Goal: Task Accomplishment & Management: Use online tool/utility

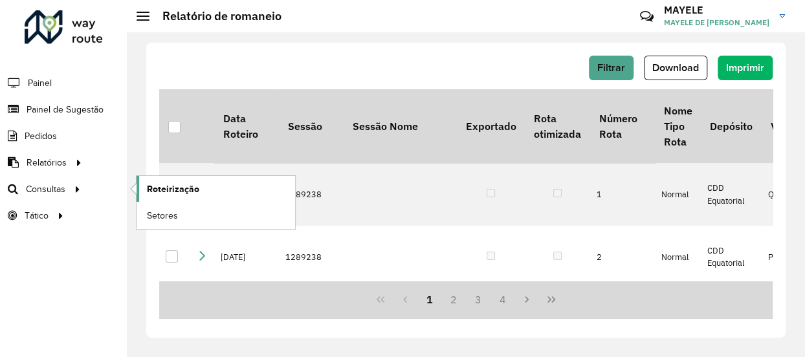
click at [174, 187] on span "Roteirização" at bounding box center [173, 189] width 52 height 14
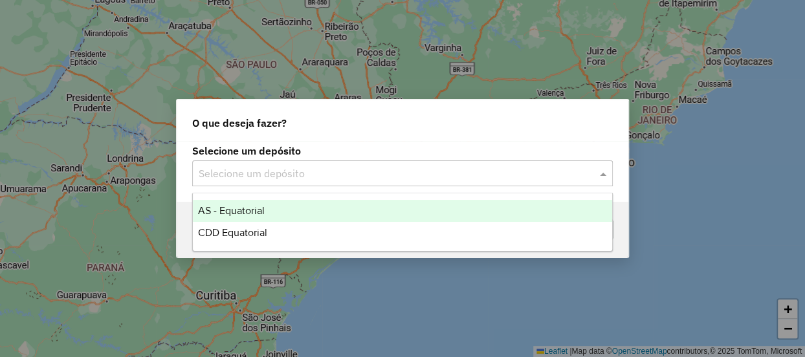
click at [286, 166] on input "text" at bounding box center [390, 174] width 382 height 16
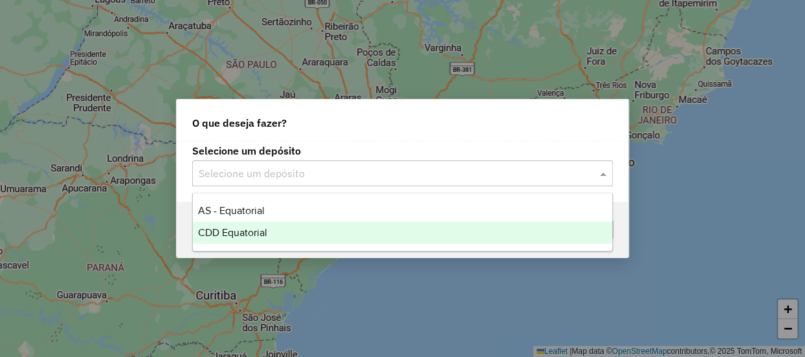
click at [267, 232] on span "CDD Equatorial" at bounding box center [232, 232] width 69 height 11
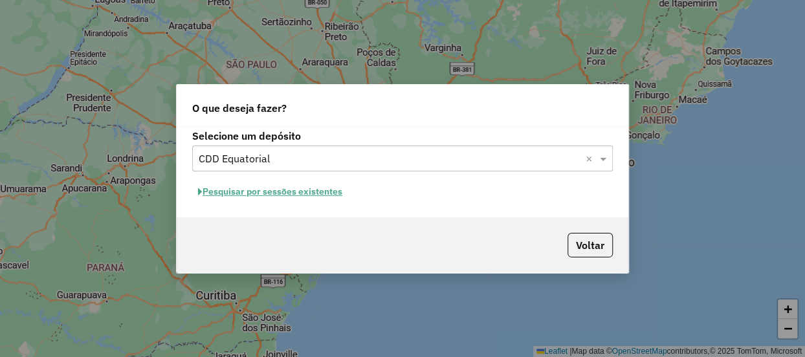
click at [313, 194] on button "Pesquisar por sessões existentes" at bounding box center [270, 192] width 156 height 20
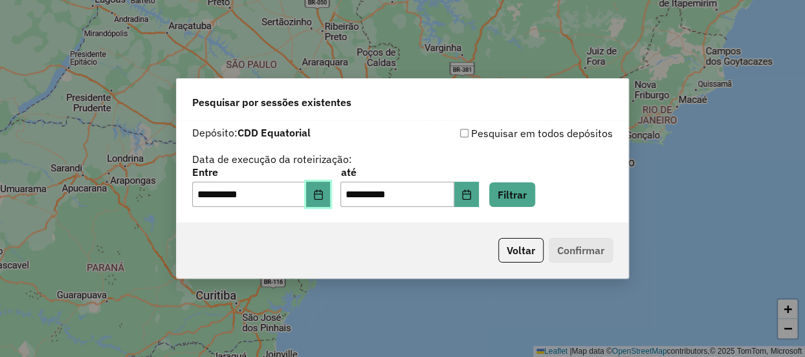
click at [325, 201] on button "Choose Date" at bounding box center [318, 195] width 25 height 26
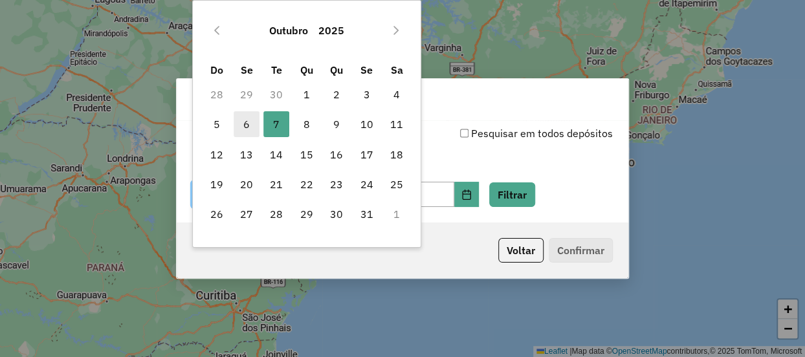
click at [243, 111] on span "6" at bounding box center [247, 124] width 26 height 26
type input "**********"
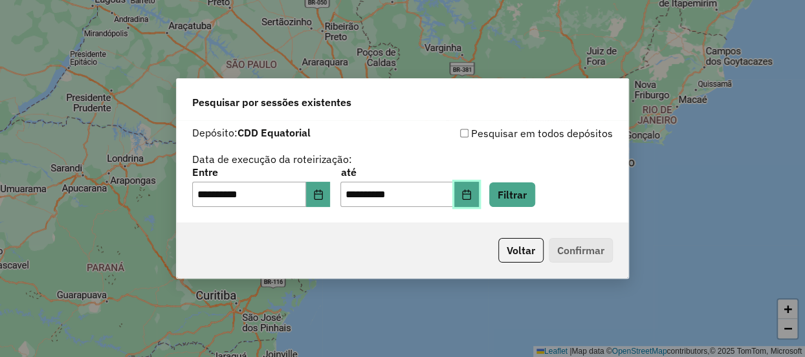
click at [472, 195] on icon "Choose Date" at bounding box center [466, 195] width 10 height 10
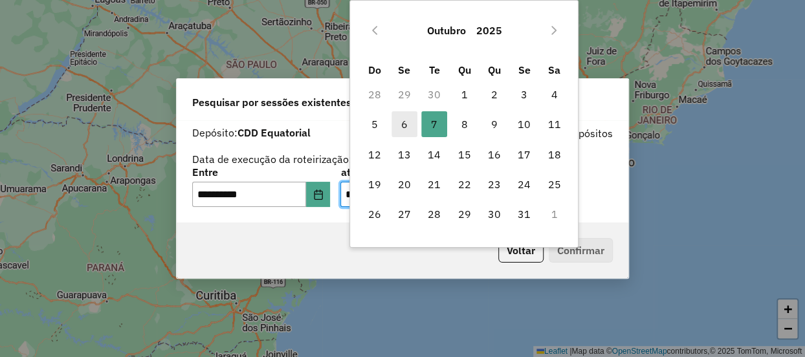
click at [396, 119] on span "6" at bounding box center [404, 124] width 26 height 26
type input "**********"
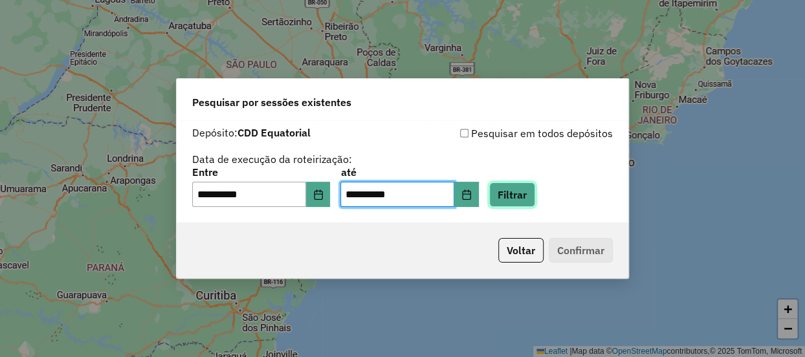
click at [518, 192] on button "Filtrar" at bounding box center [512, 194] width 46 height 25
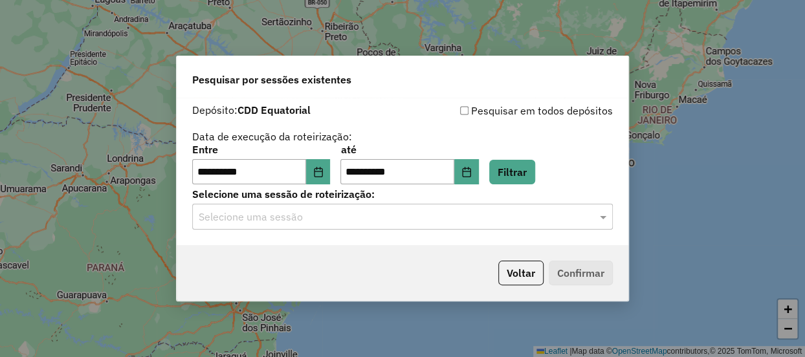
drag, startPoint x: 265, startPoint y: 225, endPoint x: 259, endPoint y: 236, distance: 11.9
click at [263, 228] on div "Selecione uma sessão" at bounding box center [402, 217] width 421 height 26
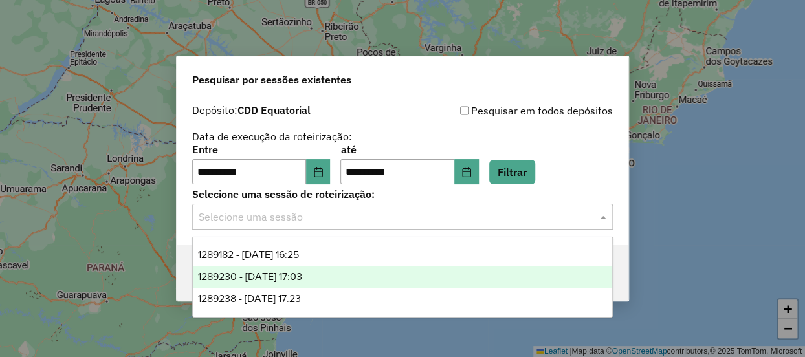
click at [258, 267] on div "1289230 - 06/10/2025 17:03" at bounding box center [402, 277] width 419 height 22
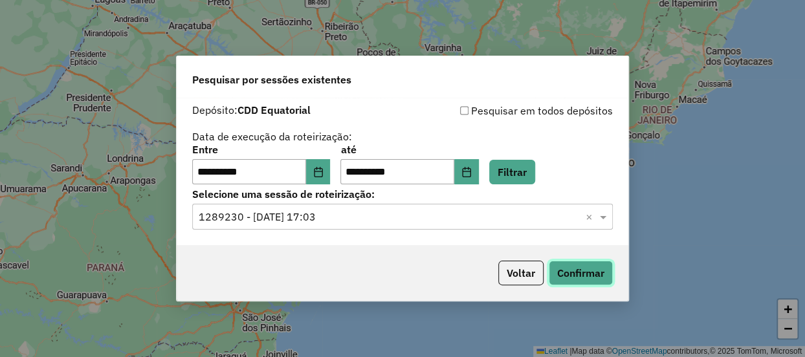
click at [580, 268] on button "Confirmar" at bounding box center [581, 273] width 64 height 25
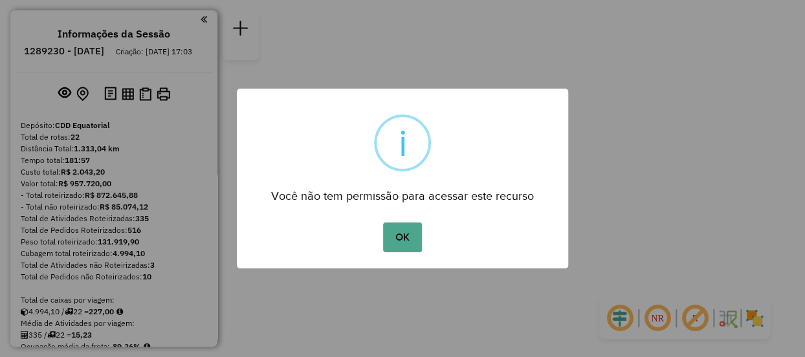
scroll to position [853, 0]
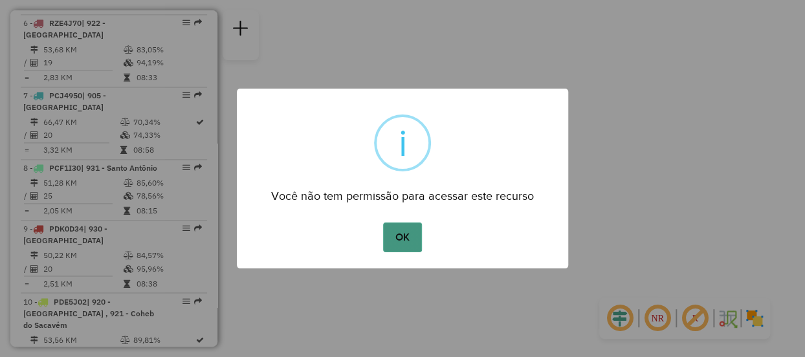
click at [396, 240] on button "OK" at bounding box center [402, 238] width 38 height 30
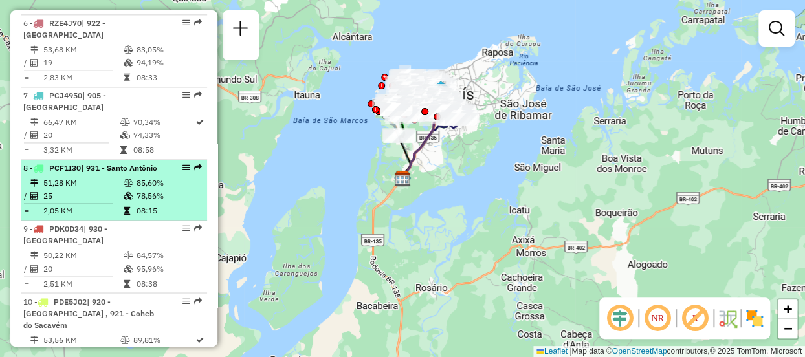
click at [177, 203] on td "78,56%" at bounding box center [168, 196] width 65 height 13
select select "**********"
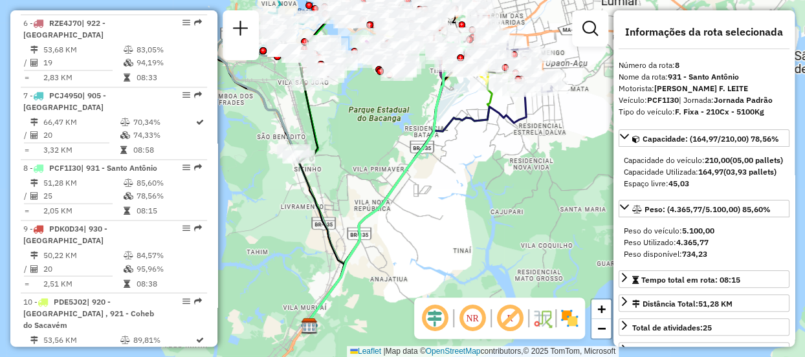
click at [413, 318] on div "Janela de atendimento Grade de atendimento Capacidade Transportadoras Veículos …" at bounding box center [402, 178] width 805 height 357
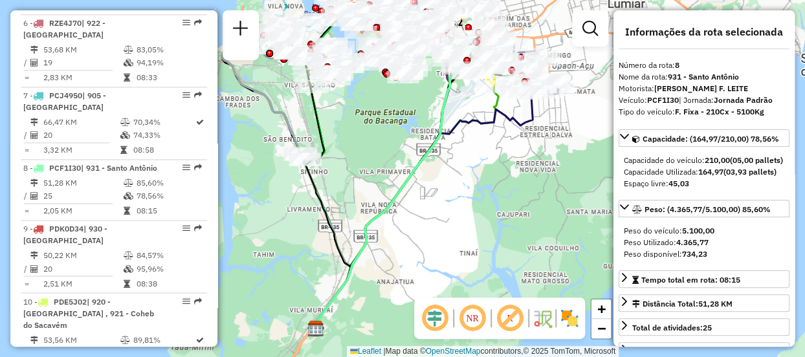
click at [435, 331] on em at bounding box center [434, 318] width 31 height 31
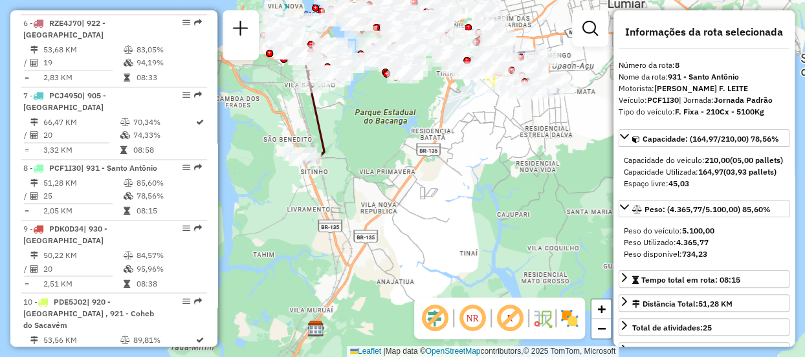
click at [467, 320] on em at bounding box center [472, 318] width 31 height 31
drag, startPoint x: 565, startPoint y: 323, endPoint x: 523, endPoint y: 329, distance: 42.5
click at [565, 322] on img at bounding box center [569, 318] width 21 height 21
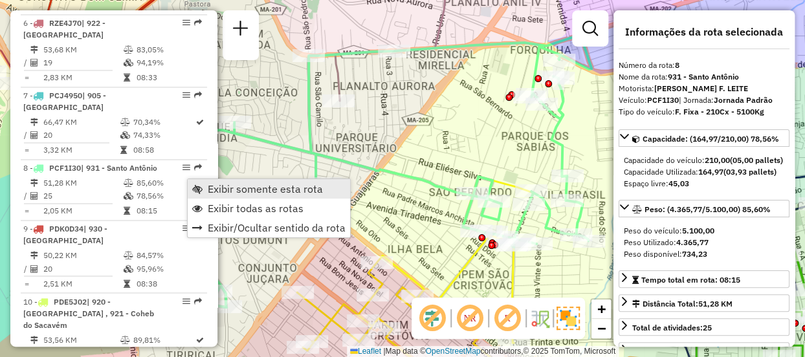
click at [226, 181] on link "Exibir somente esta rota" at bounding box center [269, 188] width 162 height 19
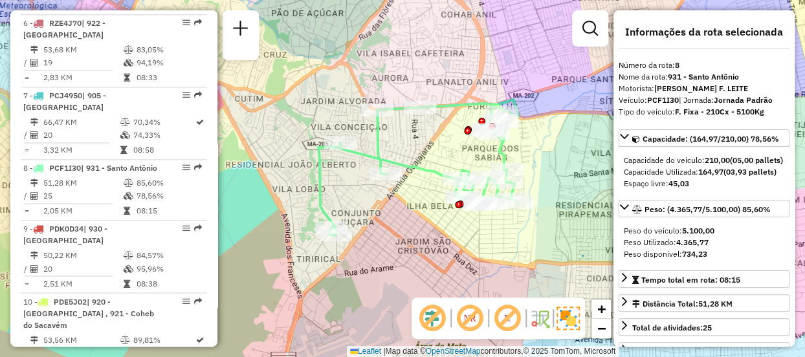
drag, startPoint x: 406, startPoint y: 226, endPoint x: 424, endPoint y: 233, distance: 19.2
click at [424, 233] on div "Janela de atendimento Grade de atendimento Capacidade Transportadoras Veículos …" at bounding box center [402, 178] width 805 height 357
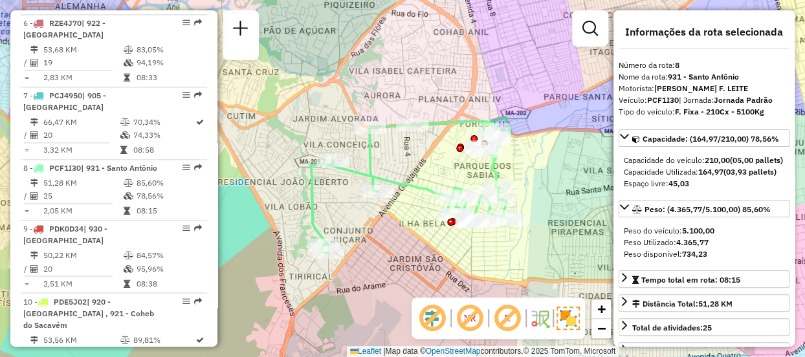
drag, startPoint x: 417, startPoint y: 203, endPoint x: 399, endPoint y: 226, distance: 30.0
click at [402, 230] on div "Janela de atendimento Grade de atendimento Capacidade Transportadoras Veículos …" at bounding box center [402, 178] width 805 height 357
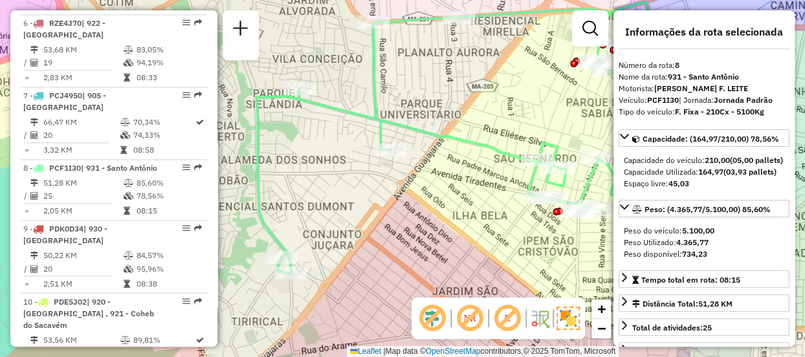
drag, startPoint x: 382, startPoint y: 192, endPoint x: 330, endPoint y: 216, distance: 57.0
click at [330, 216] on div "Janela de atendimento Grade de atendimento Capacidade Transportadoras Veículos …" at bounding box center [402, 178] width 805 height 357
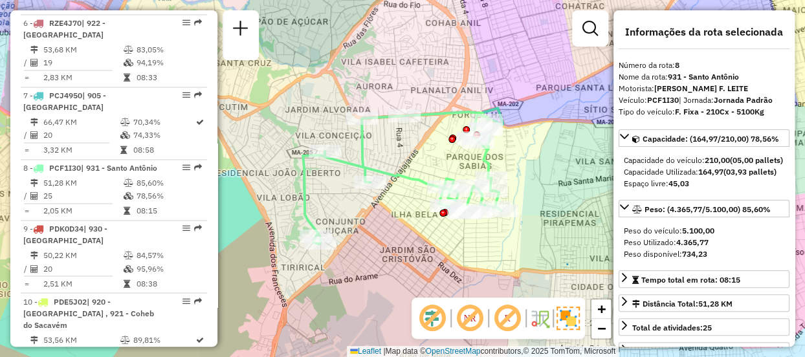
drag, startPoint x: 350, startPoint y: 215, endPoint x: 360, endPoint y: 221, distance: 12.2
click at [360, 221] on div "Janela de atendimento Grade de atendimento Capacidade Transportadoras Veículos …" at bounding box center [402, 178] width 805 height 357
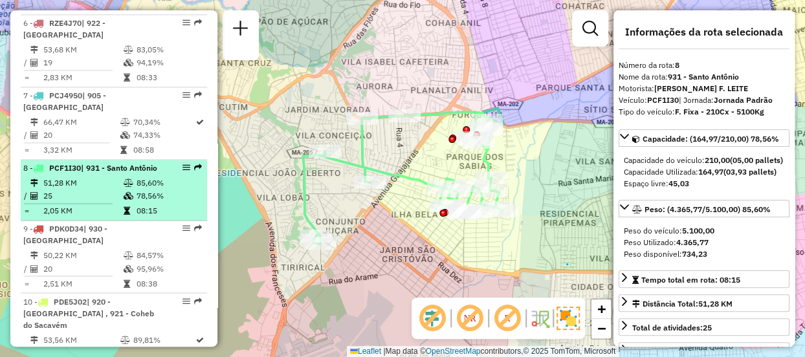
drag, startPoint x: 182, startPoint y: 170, endPoint x: 177, endPoint y: 175, distance: 7.3
click at [177, 171] on div at bounding box center [182, 168] width 39 height 8
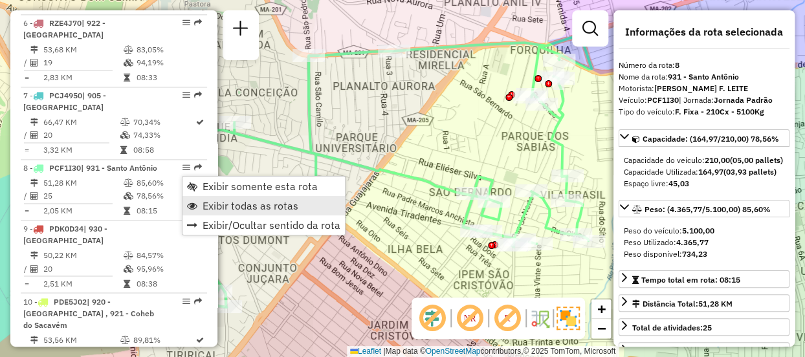
drag, startPoint x: 206, startPoint y: 207, endPoint x: 235, endPoint y: 207, distance: 29.1
click at [206, 207] on span "Exibir todas as rotas" at bounding box center [251, 206] width 96 height 10
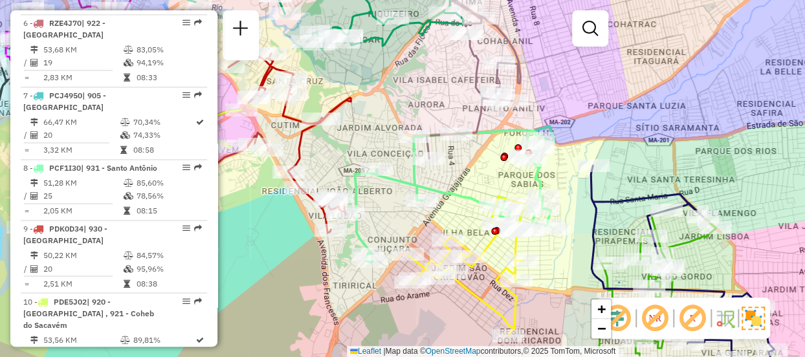
drag, startPoint x: 372, startPoint y: 287, endPoint x: 397, endPoint y: 303, distance: 29.4
click at [397, 303] on div "Janela de atendimento Grade de atendimento Capacidade Transportadoras Veículos …" at bounding box center [402, 178] width 805 height 357
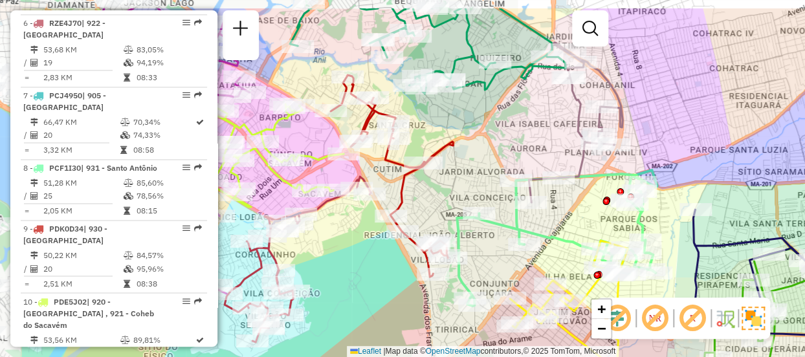
drag, startPoint x: 411, startPoint y: 189, endPoint x: 509, endPoint y: 223, distance: 103.5
click at [512, 234] on icon at bounding box center [557, 238] width 200 height 136
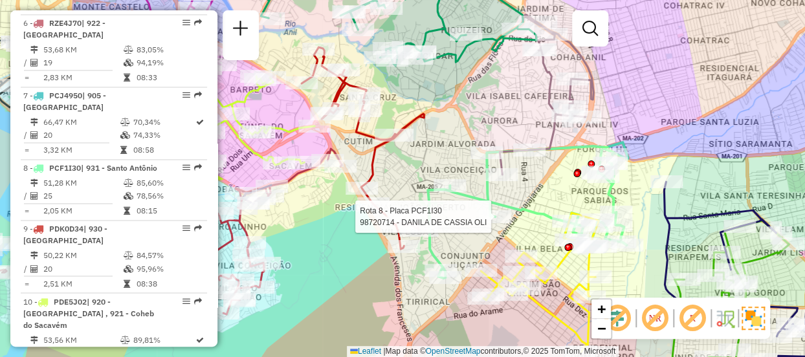
drag, startPoint x: 400, startPoint y: 294, endPoint x: 373, endPoint y: 265, distance: 40.3
click at [373, 265] on div "Rota 8 - Placa PCF1I30 98720714 - DANILA DE CASSIA OLI Janela de atendimento Gr…" at bounding box center [402, 178] width 805 height 357
click at [386, 276] on div "Rota 8 - Placa PCF1I30 98720714 - DANILA DE CASSIA OLI Janela de atendimento Gr…" at bounding box center [402, 178] width 805 height 357
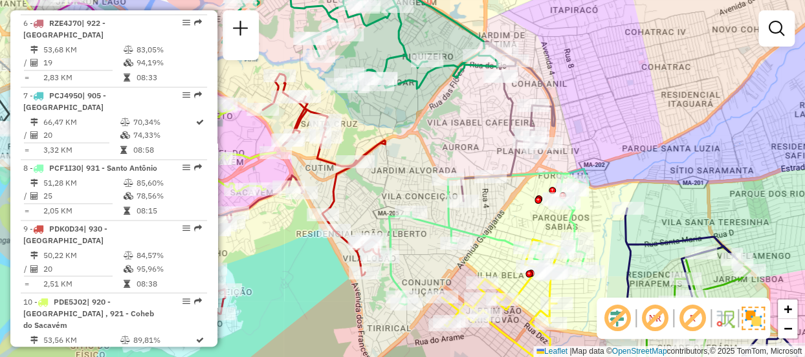
drag, startPoint x: 443, startPoint y: 135, endPoint x: 410, endPoint y: 179, distance: 54.5
click at [414, 165] on div "Janela de atendimento Grade de atendimento Capacidade Transportadoras Veículos …" at bounding box center [402, 178] width 805 height 357
